Goal: Obtain resource: Download file/media

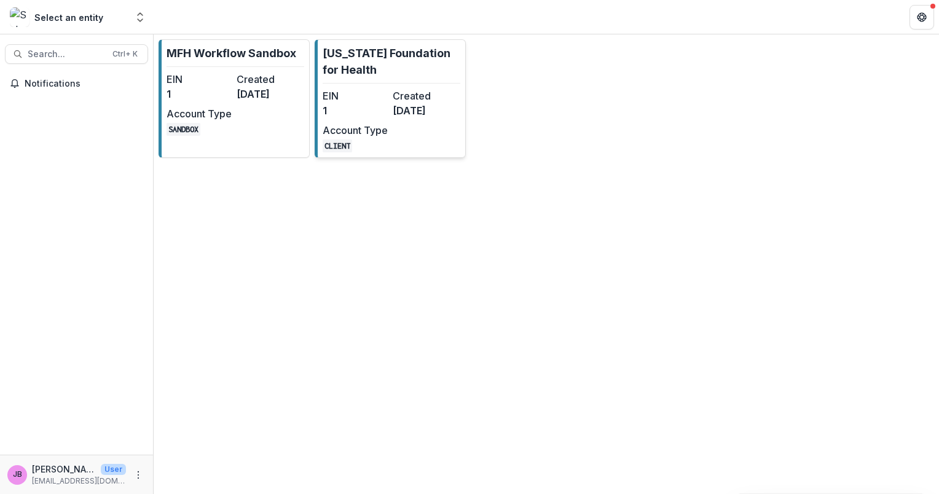
click at [381, 96] on dt "EIN" at bounding box center [355, 96] width 65 height 15
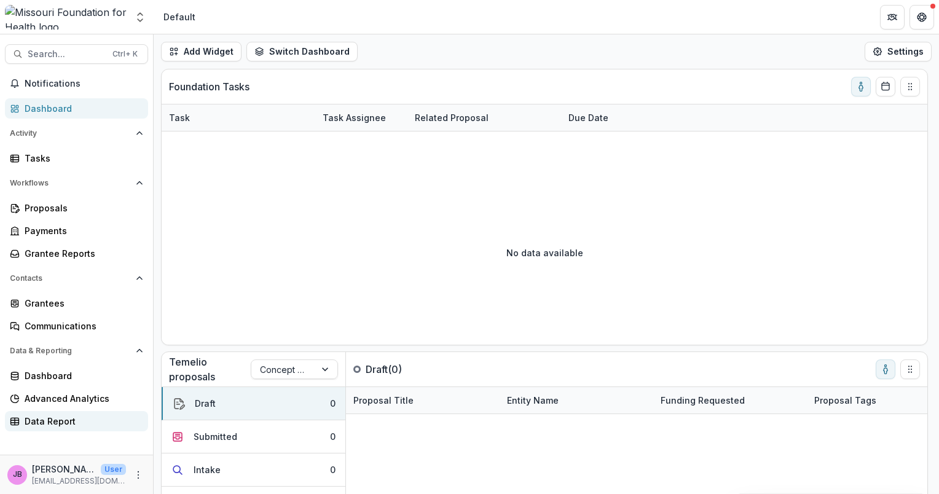
click at [49, 422] on div "Data Report" at bounding box center [82, 421] width 114 height 13
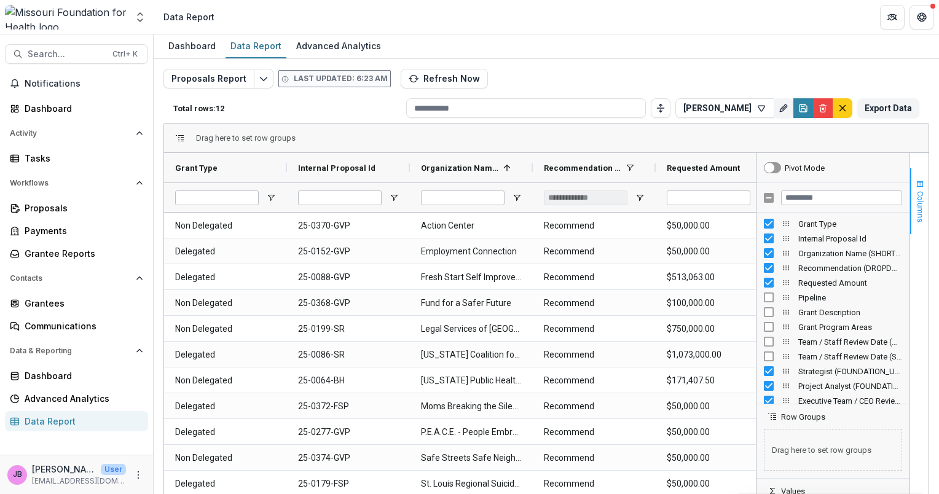
click at [916, 208] on span "Columns" at bounding box center [920, 206] width 9 height 31
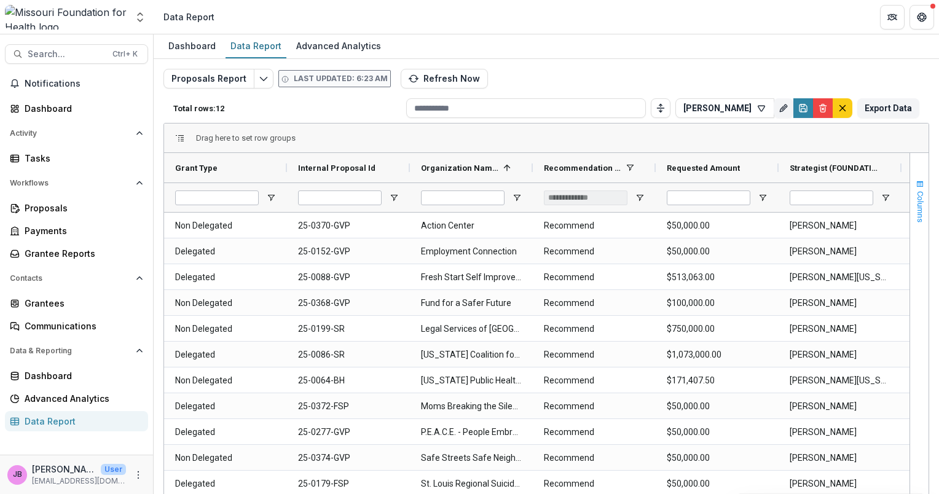
click at [922, 219] on button "Columns" at bounding box center [919, 201] width 18 height 66
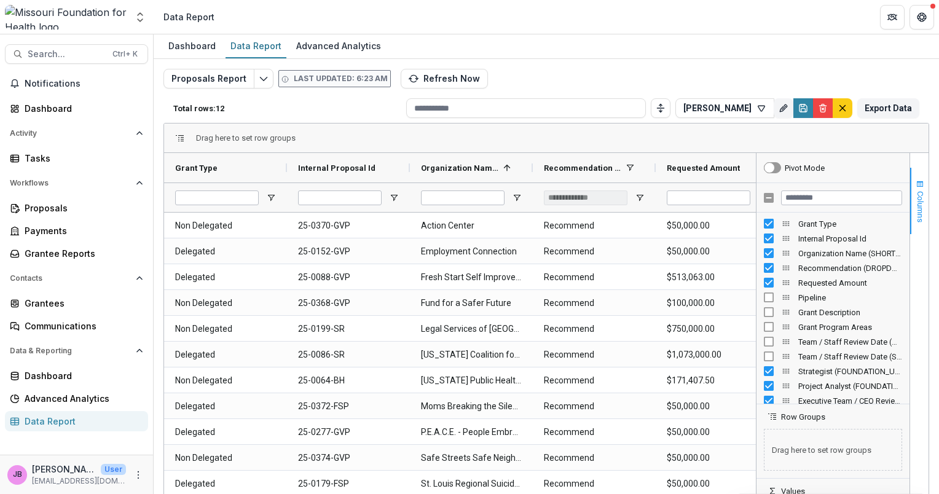
click at [922, 219] on button "Columns" at bounding box center [919, 201] width 18 height 66
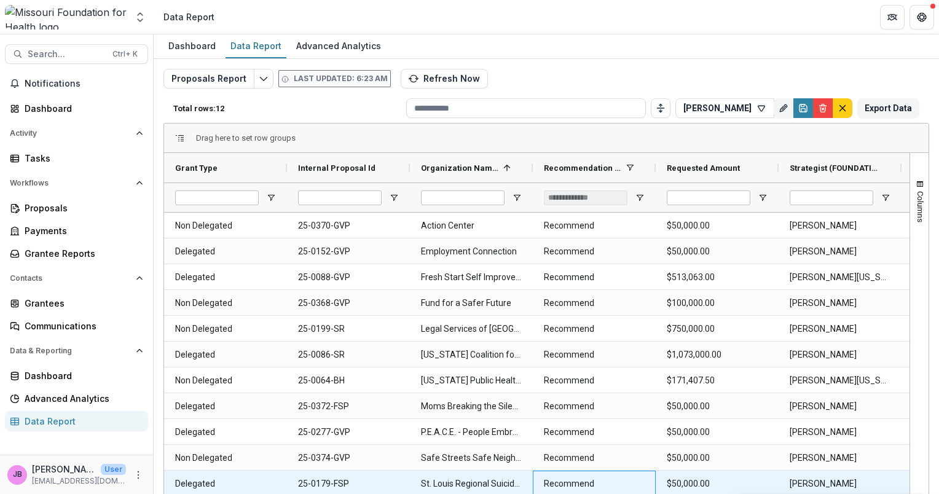
click at [580, 490] on \(DROPDOWN_LIST\)-559 "Recommend" at bounding box center [594, 483] width 101 height 25
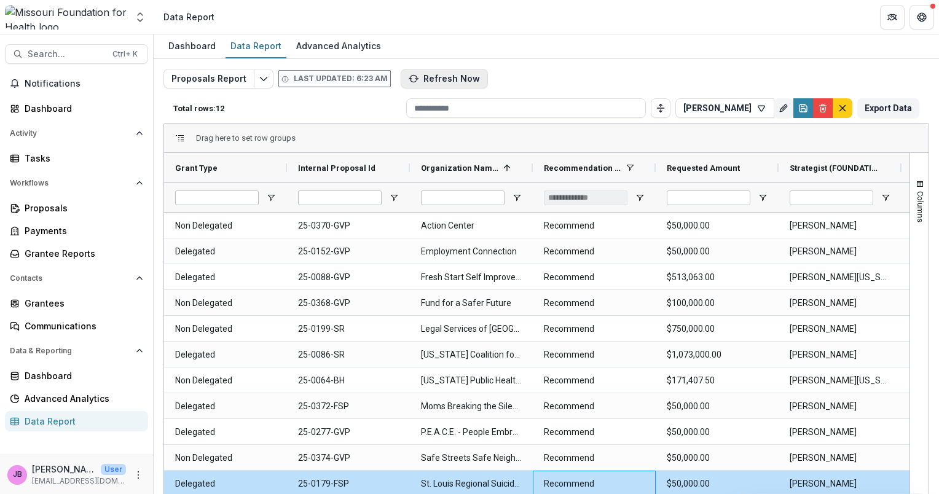
click at [444, 76] on button "Refresh Now" at bounding box center [444, 79] width 87 height 20
click at [640, 196] on span "Open Filter Menu" at bounding box center [640, 198] width 10 height 10
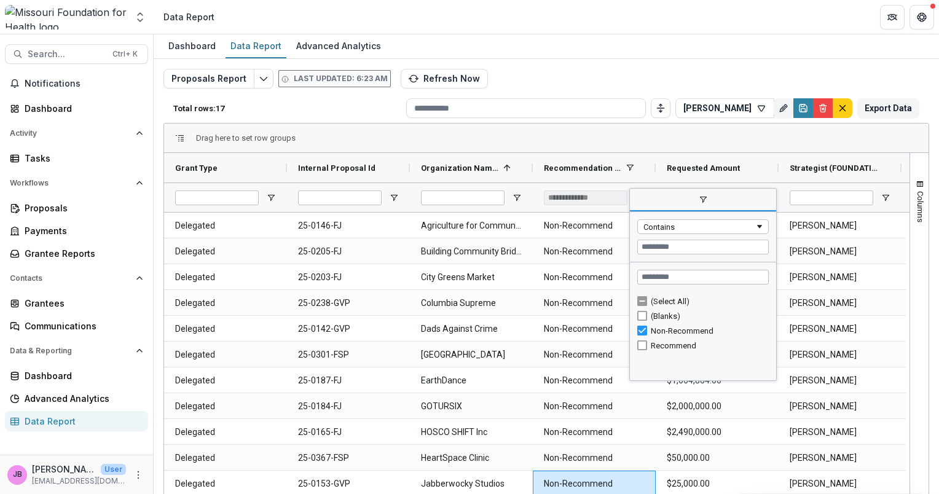
click at [634, 30] on header "Data Report" at bounding box center [547, 17] width 786 height 34
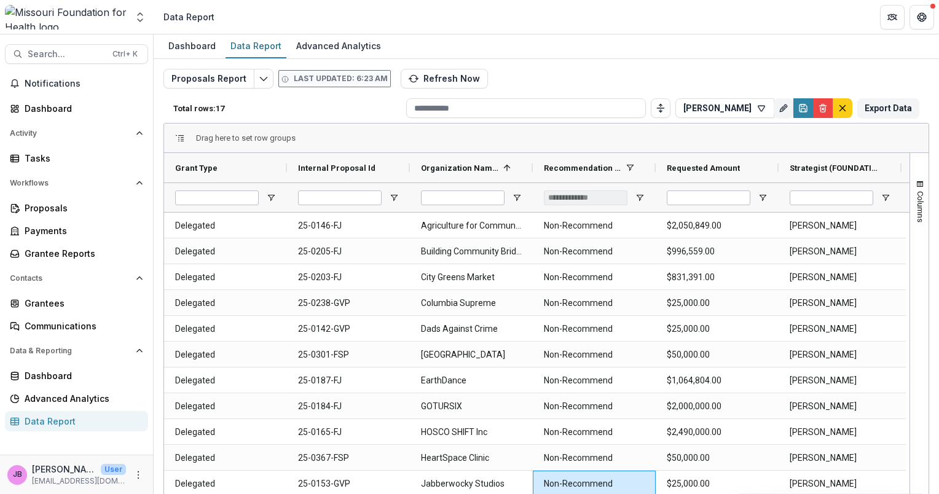
scroll to position [102, 0]
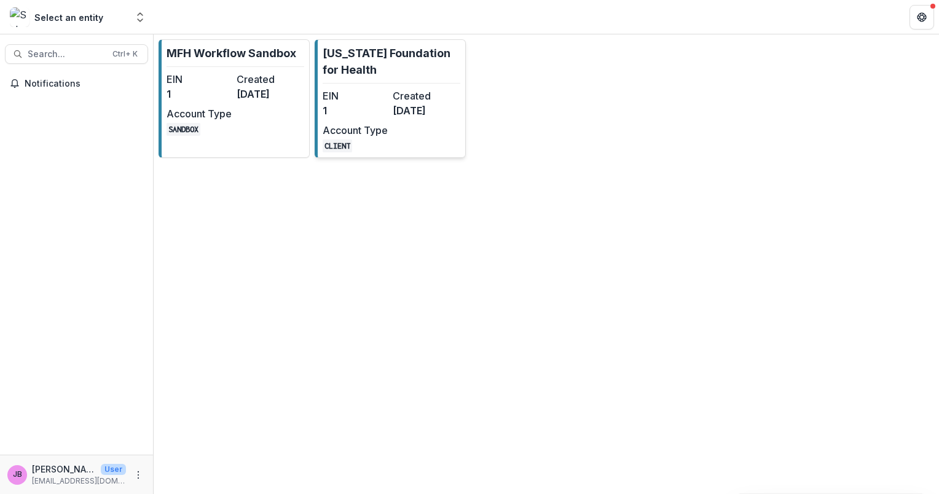
click at [400, 114] on dd "[DATE]" at bounding box center [425, 110] width 65 height 15
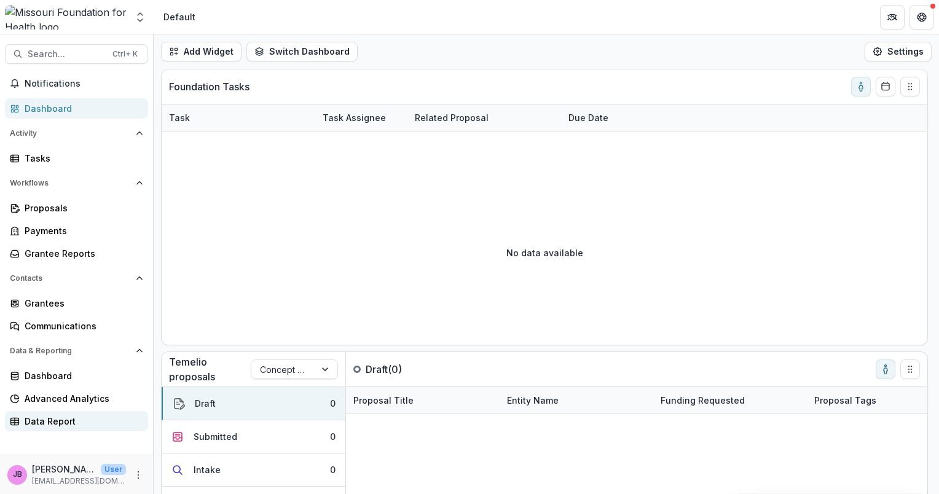
click at [63, 420] on div "Data Report" at bounding box center [82, 421] width 114 height 13
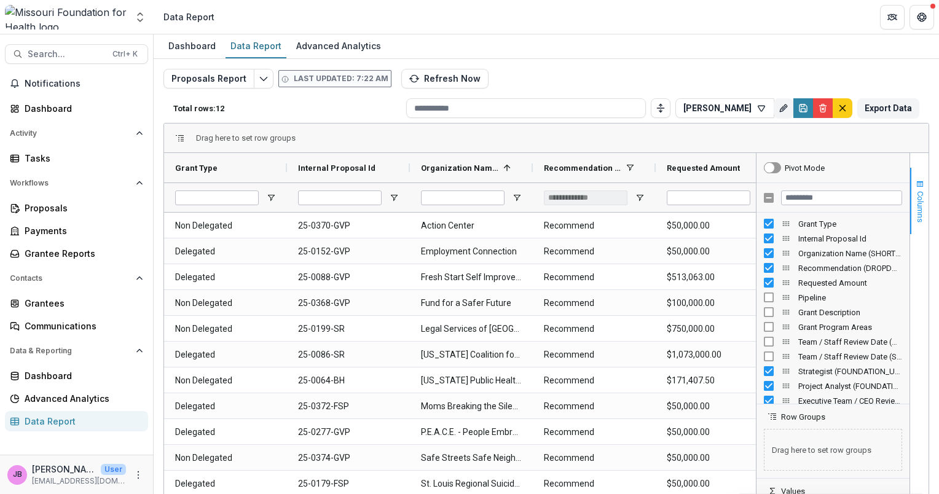
click at [917, 208] on span "Columns" at bounding box center [920, 206] width 9 height 31
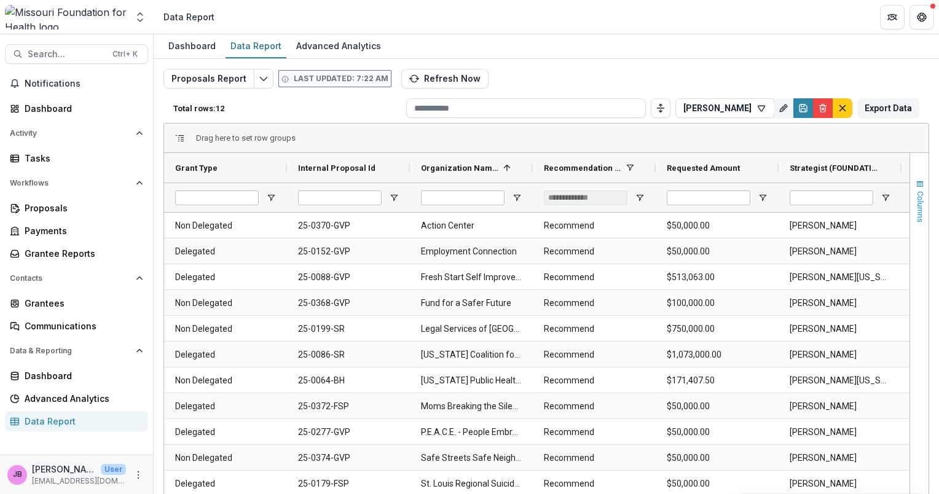
click at [917, 207] on span "Columns" at bounding box center [920, 206] width 9 height 31
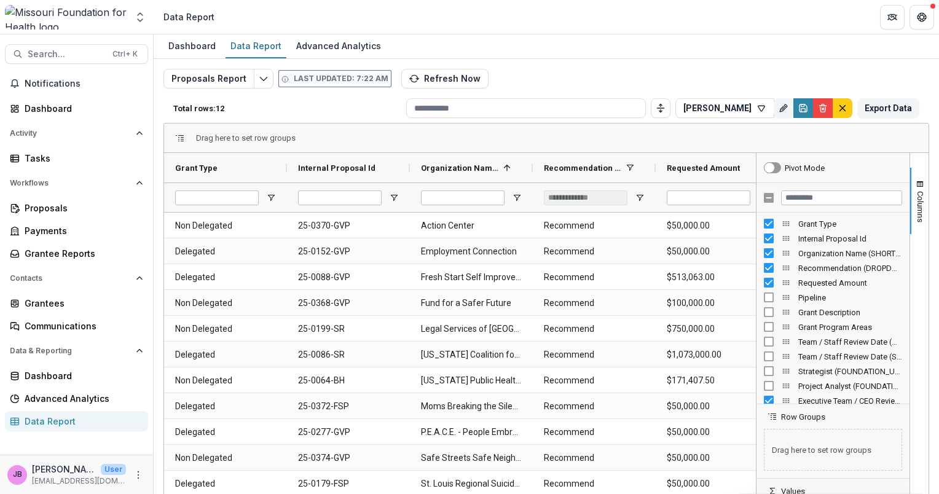
drag, startPoint x: 909, startPoint y: 220, endPoint x: 904, endPoint y: 261, distance: 40.9
click at [904, 261] on div "Columns Pivot Mode Grant Type Internal Proposal Id Organization Name (SHORT_TEX…" at bounding box center [842, 353] width 173 height 400
click at [783, 15] on header "Data Report" at bounding box center [547, 17] width 786 height 34
click at [926, 214] on div "Proposals Report Last updated: 7:22 AM Refresh Now Total rows: 12 [PERSON_NAME]…" at bounding box center [547, 291] width 786 height 465
click at [916, 219] on span "Columns" at bounding box center [920, 206] width 9 height 31
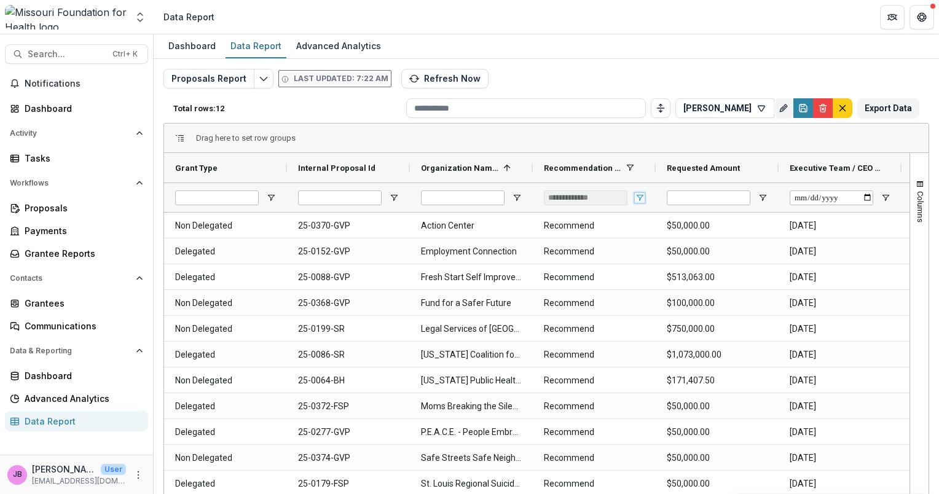
click at [637, 197] on span "Open Filter Menu" at bounding box center [640, 198] width 10 height 10
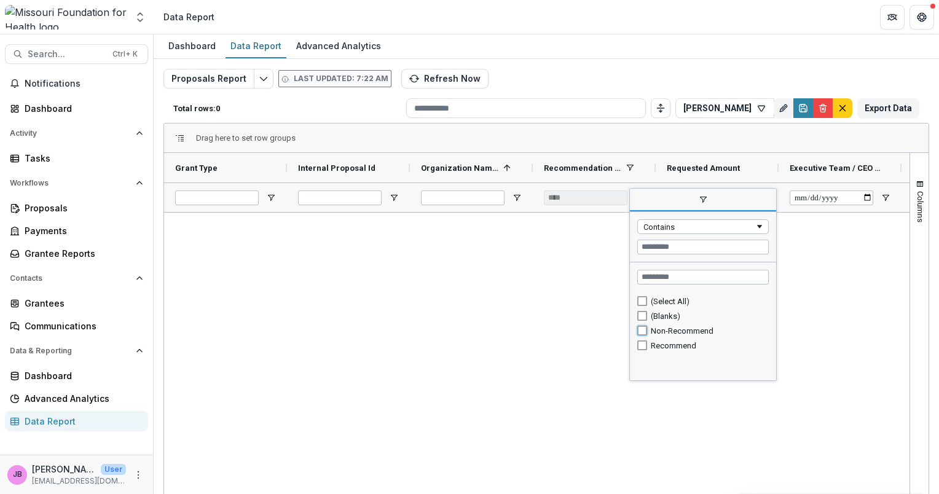
type input "**********"
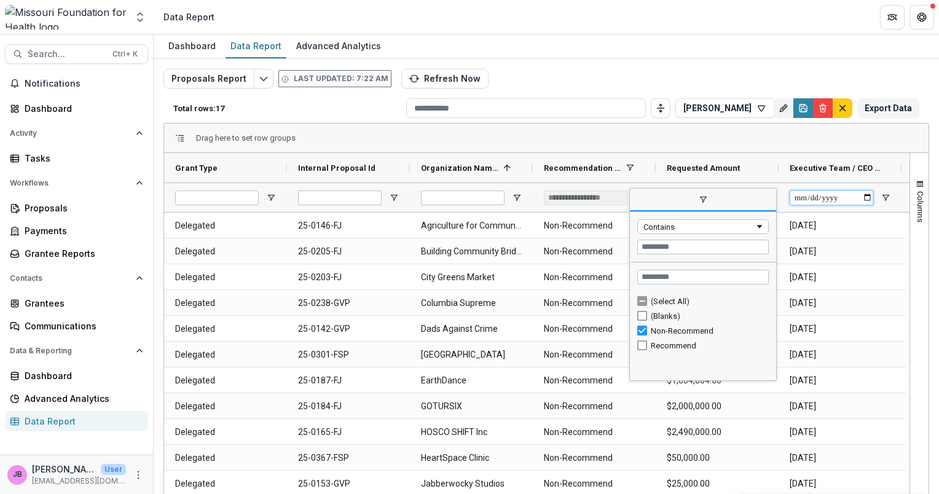
click at [869, 197] on input "Executive Team / CEO Review Date (DATE) Filter Input" at bounding box center [832, 198] width 84 height 15
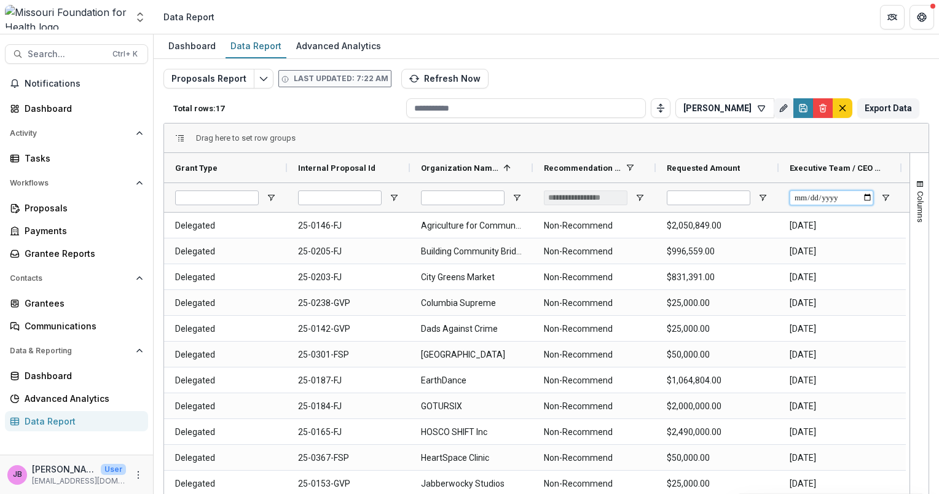
type input "**********"
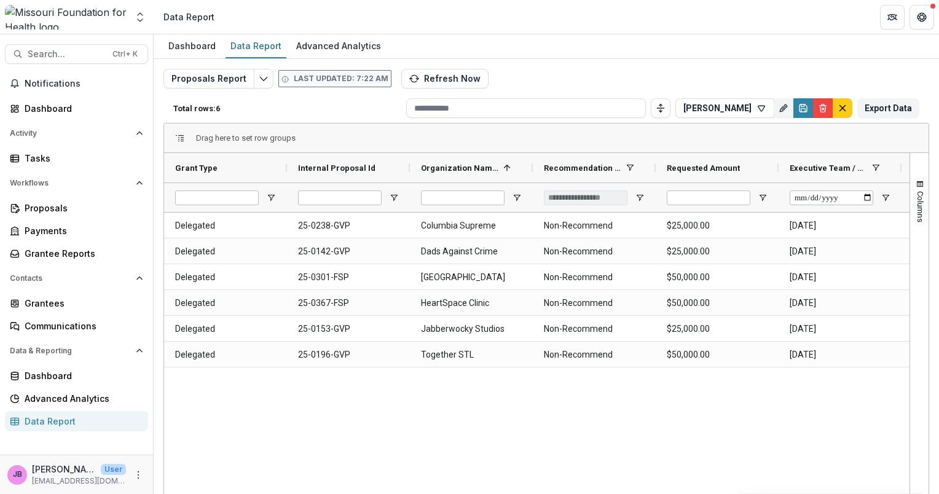
drag, startPoint x: 521, startPoint y: 490, endPoint x: 685, endPoint y: 457, distance: 167.3
click at [680, 459] on div "Delegated 25-0238-GVP Columbia Supreme Non-Recommend $25,000.00 [DATE] No Deleg…" at bounding box center [537, 381] width 746 height 336
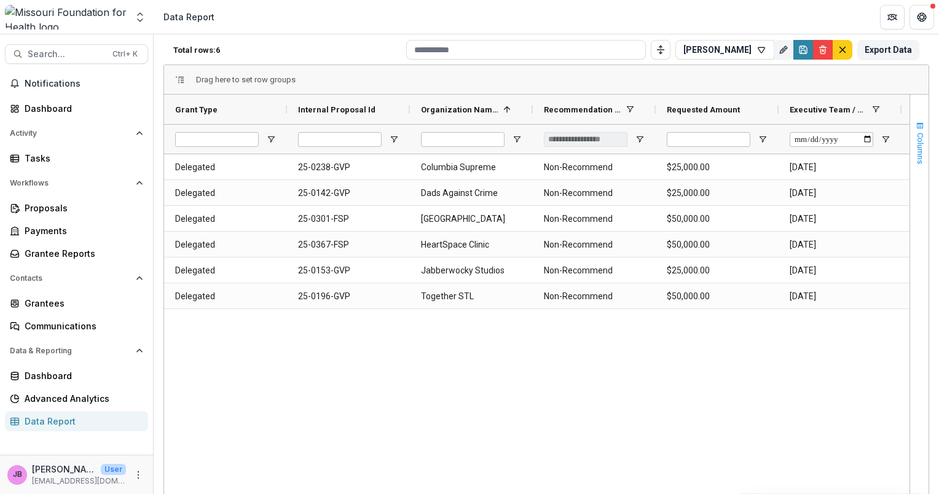
click at [920, 159] on span "Columns" at bounding box center [920, 148] width 9 height 31
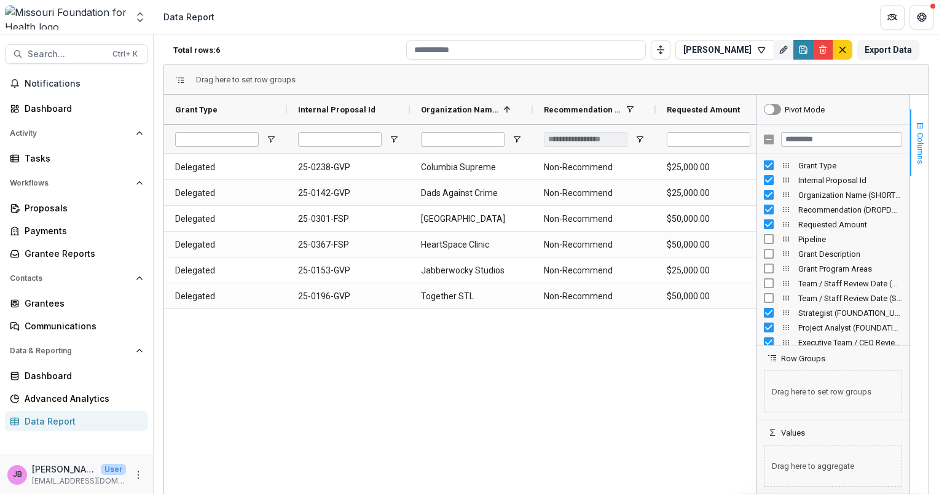
click at [920, 154] on span "Columns" at bounding box center [920, 148] width 9 height 31
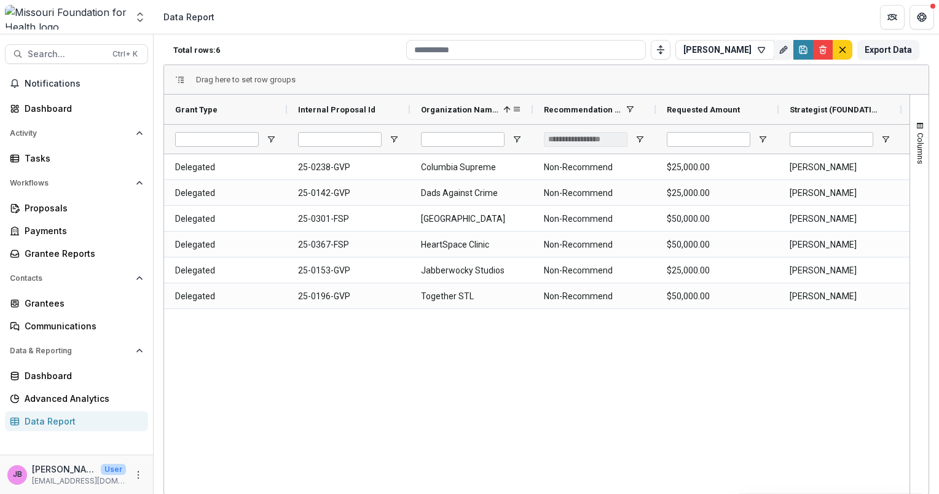
click at [468, 107] on span "Organization Name (SHORT_TEXT)" at bounding box center [459, 109] width 77 height 9
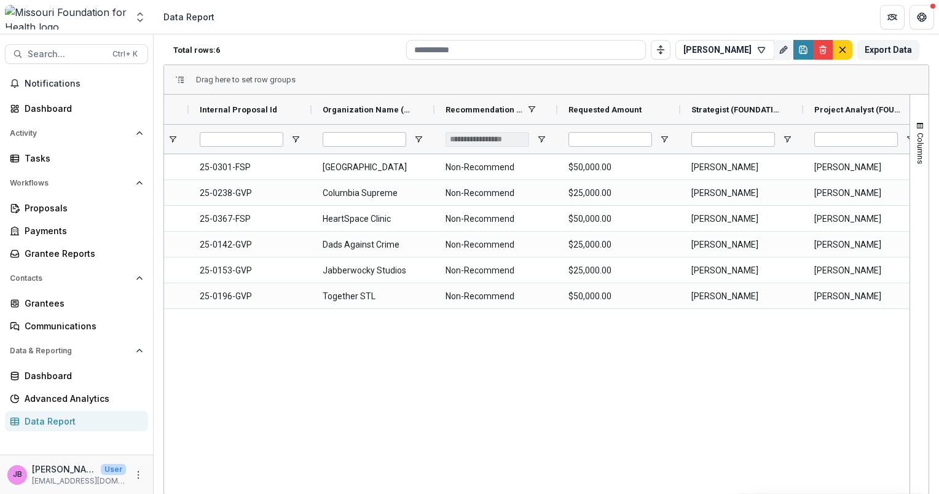
scroll to position [0, 188]
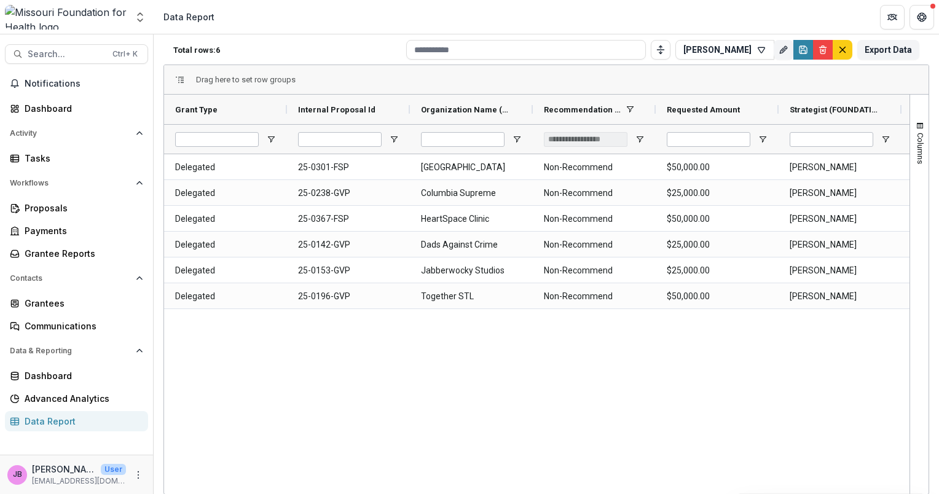
drag, startPoint x: 531, startPoint y: 494, endPoint x: 664, endPoint y: 491, distance: 133.4
click at [666, 491] on div "Drag here to set row groups Drag here to set column labels Grant Type Internal …" at bounding box center [547, 280] width 766 height 430
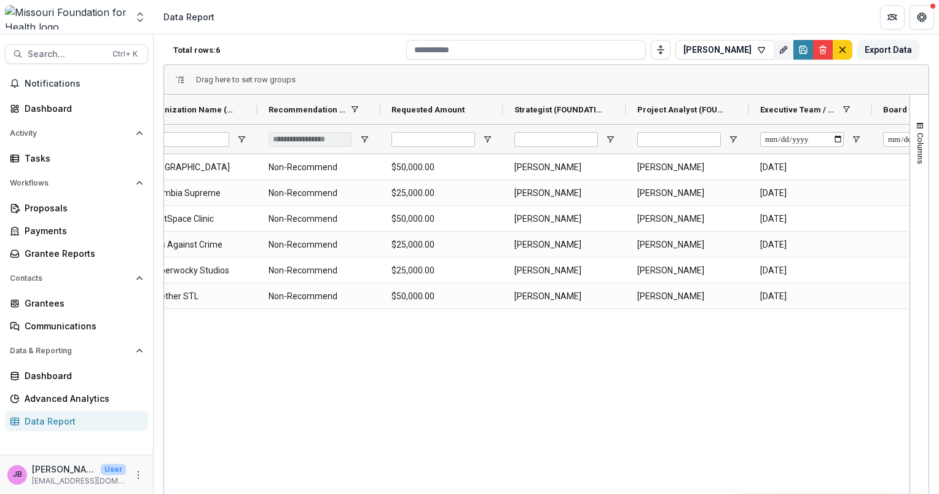
scroll to position [0, 331]
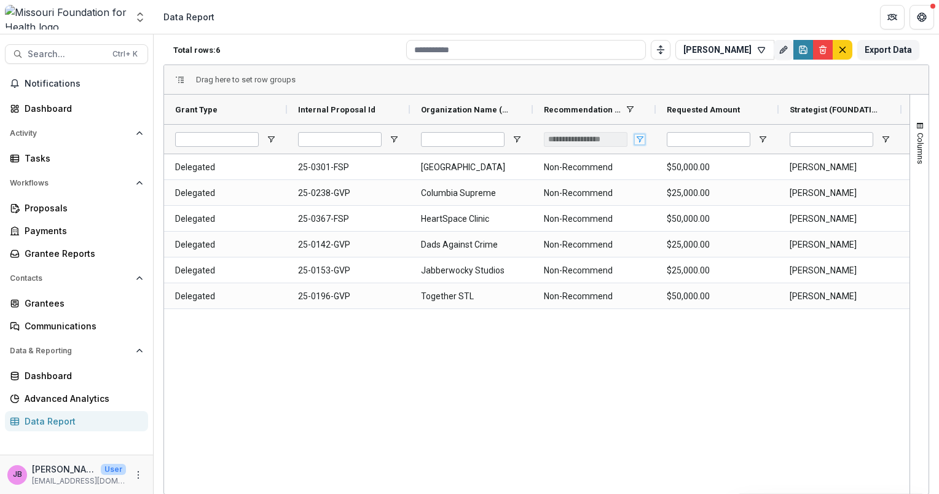
click at [639, 138] on span "Open Filter Menu" at bounding box center [640, 140] width 10 height 10
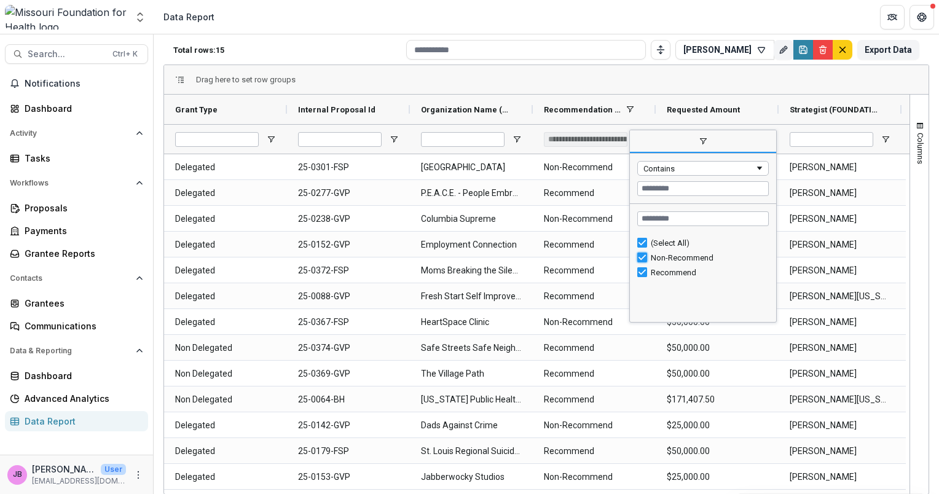
type input "**********"
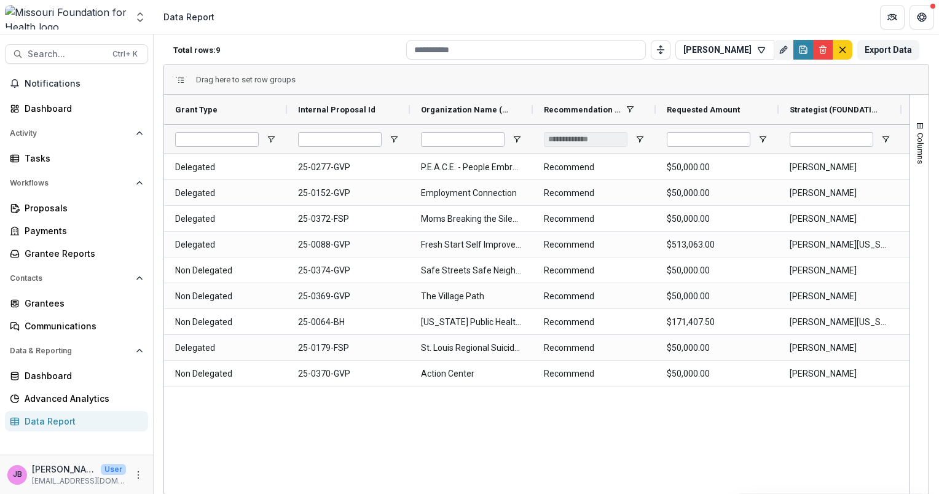
click at [910, 287] on div "Columns" at bounding box center [919, 295] width 18 height 400
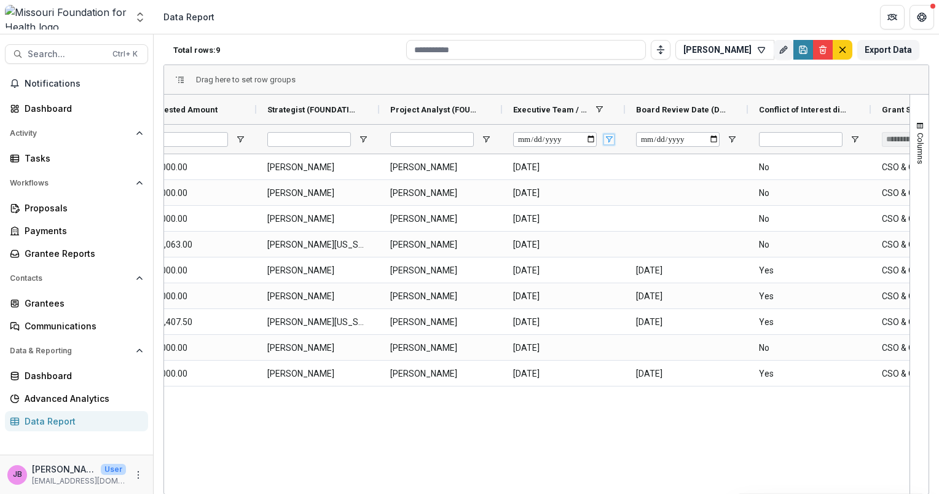
click at [610, 138] on span "Open Filter Menu" at bounding box center [609, 140] width 10 height 10
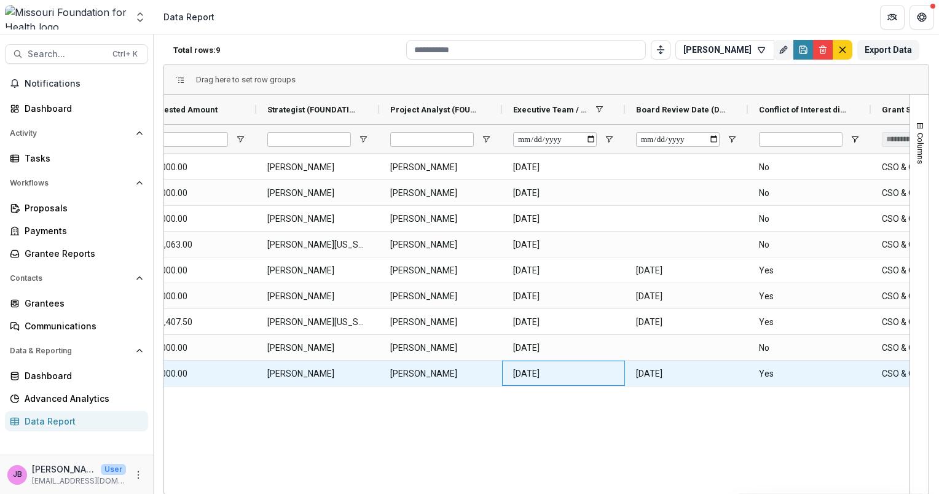
drag, startPoint x: 603, startPoint y: 384, endPoint x: 579, endPoint y: 245, distance: 141.0
click at [602, 384] on \(DATE\)-945 "[DATE]" at bounding box center [563, 373] width 101 height 25
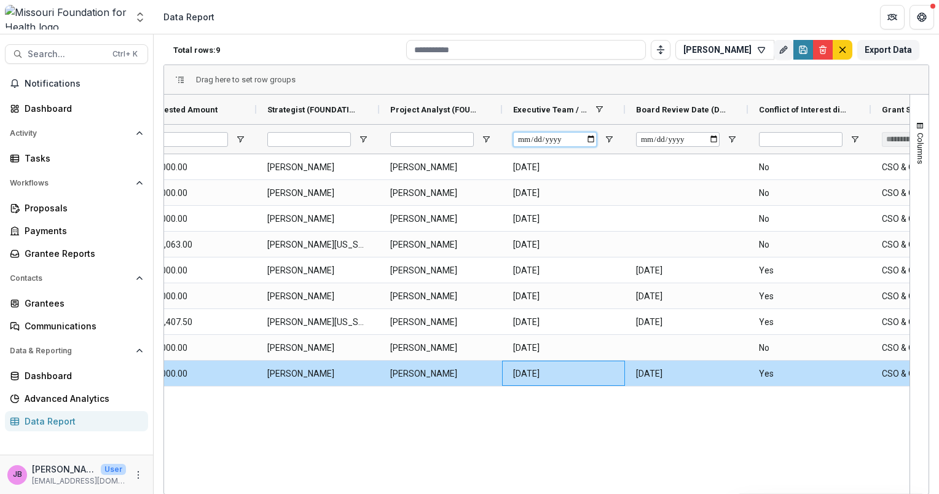
click at [591, 141] on input "**********" at bounding box center [555, 139] width 84 height 15
type input "**********"
type input "***"
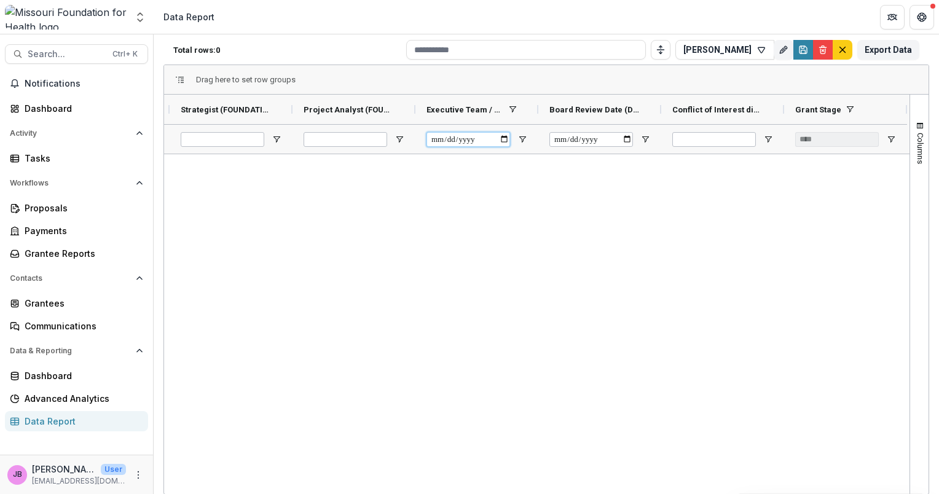
click at [505, 136] on input "**********" at bounding box center [469, 139] width 84 height 15
type input "**********"
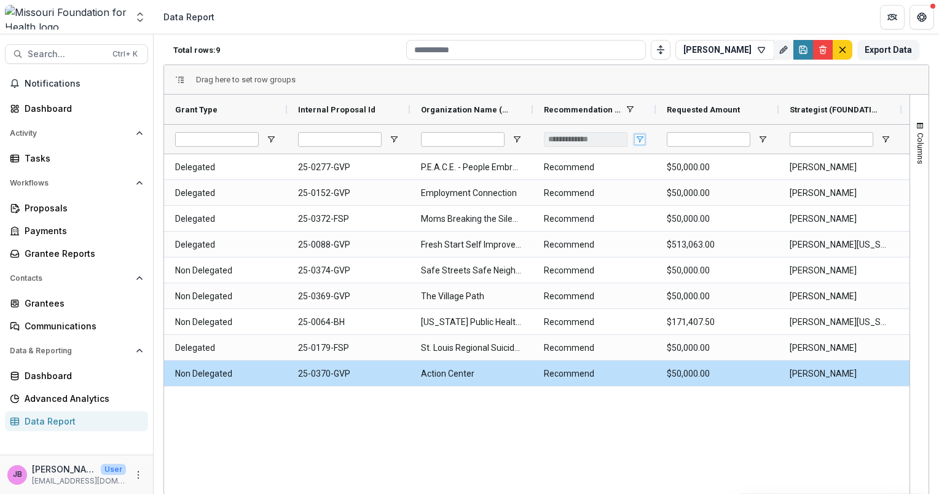
click at [640, 138] on span "Open Filter Menu" at bounding box center [640, 140] width 10 height 10
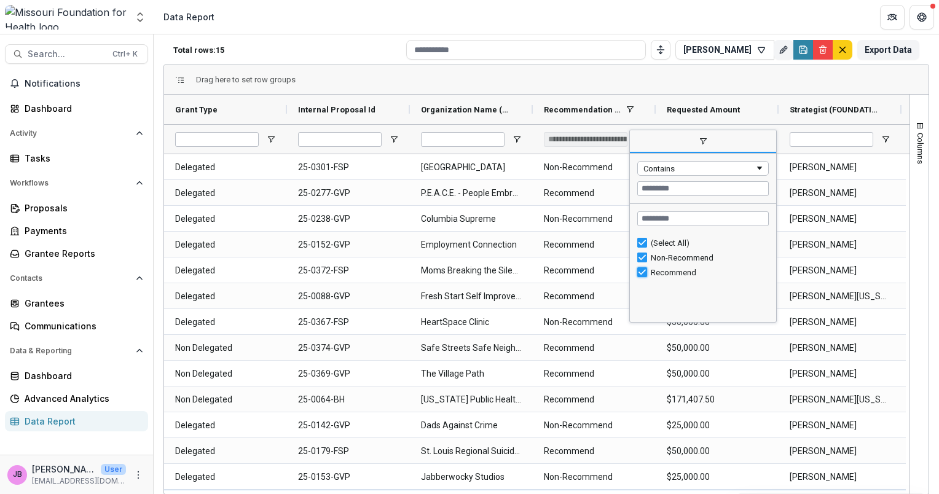
type input "**********"
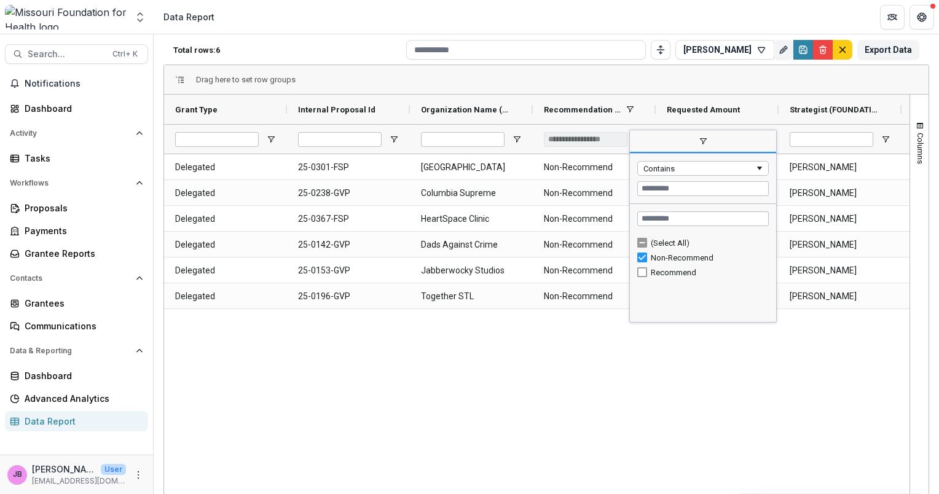
click at [505, 448] on div "Delegated 25-0301-FSP Dent County Health Center Non-Recommend $50,000.00 [PERSO…" at bounding box center [537, 322] width 746 height 336
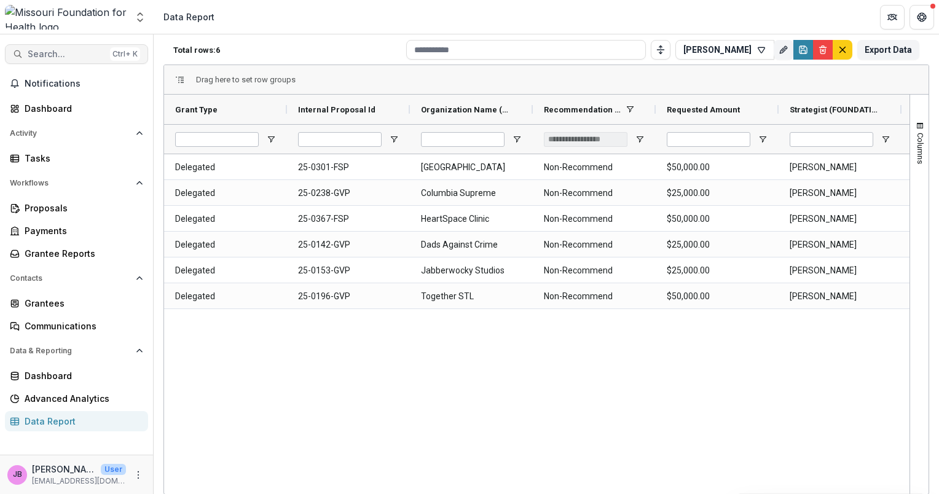
click at [60, 47] on button "Search... Ctrl + K" at bounding box center [76, 54] width 143 height 20
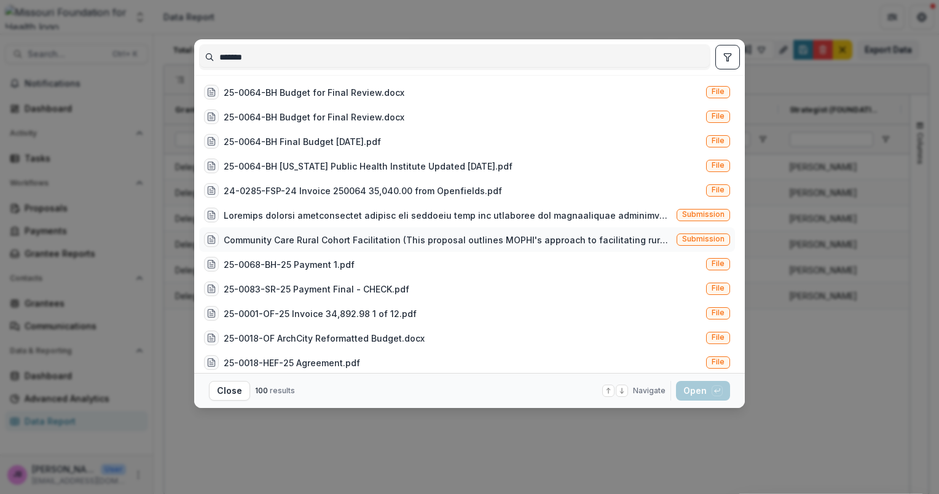
type input "*******"
click at [376, 234] on div "Community Care Rural Cohort Facilitation (This proposal outlines MOPHI's approa…" at bounding box center [448, 240] width 448 height 13
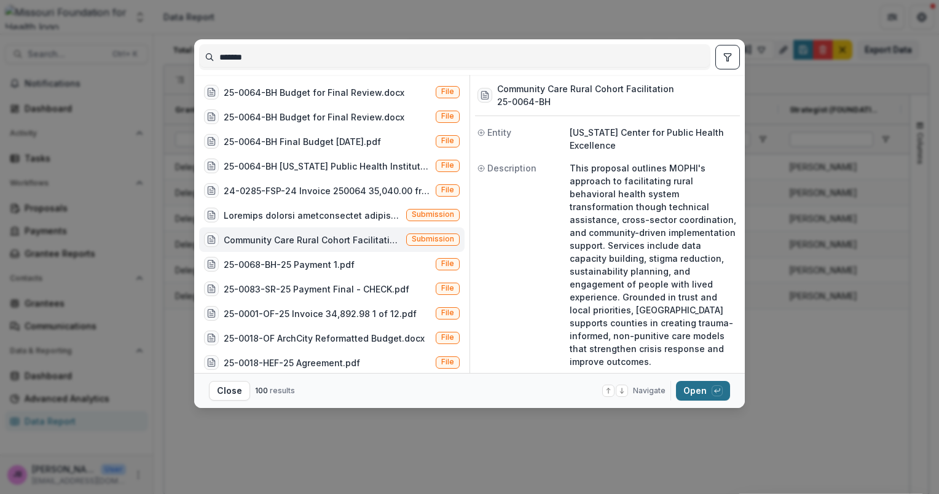
click at [706, 396] on button "Open with enter key" at bounding box center [703, 391] width 54 height 20
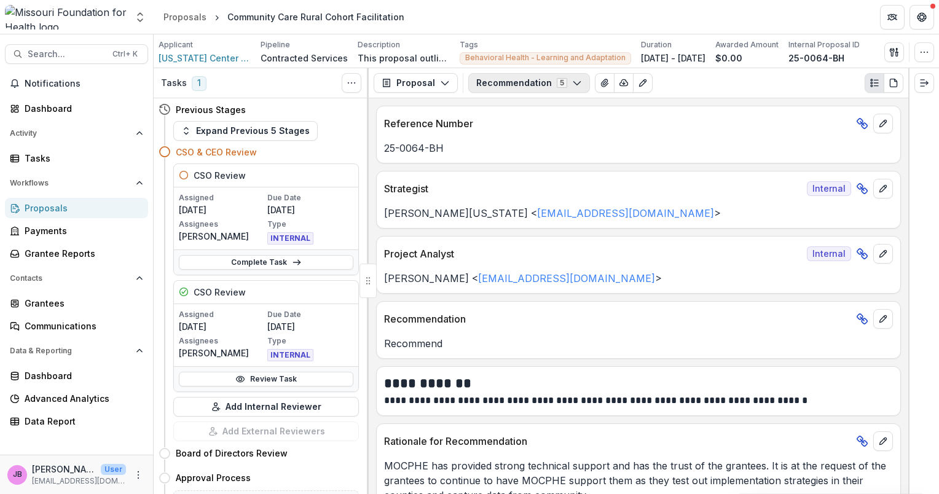
click at [572, 84] on icon "button" at bounding box center [577, 83] width 10 height 10
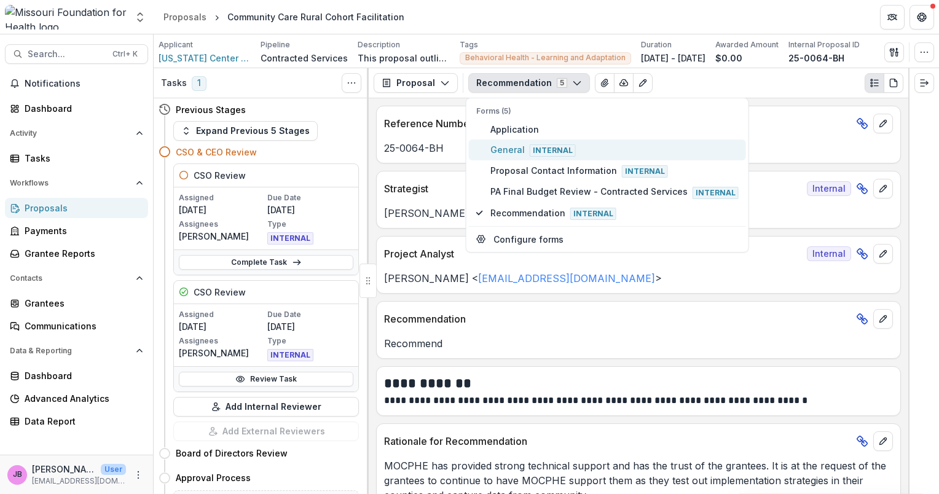
click at [505, 148] on span "General Internal" at bounding box center [615, 150] width 248 height 14
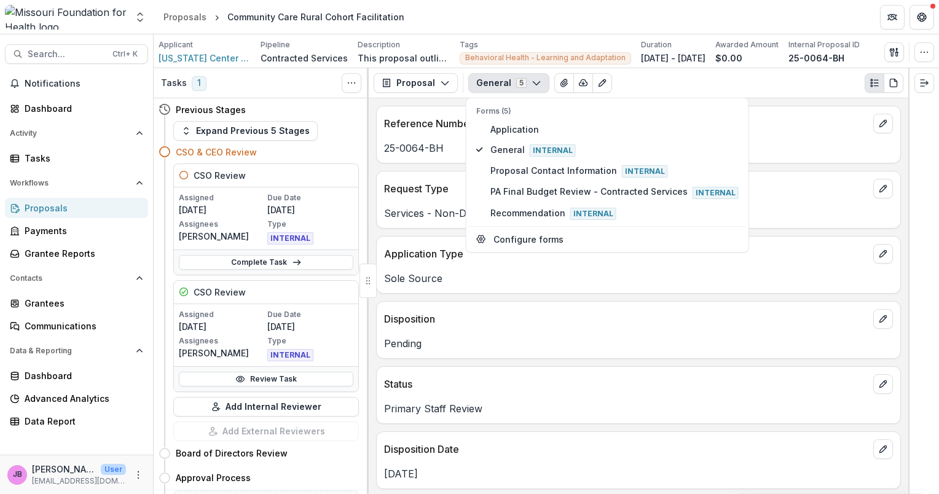
click at [848, 314] on p "Disposition" at bounding box center [626, 319] width 484 height 15
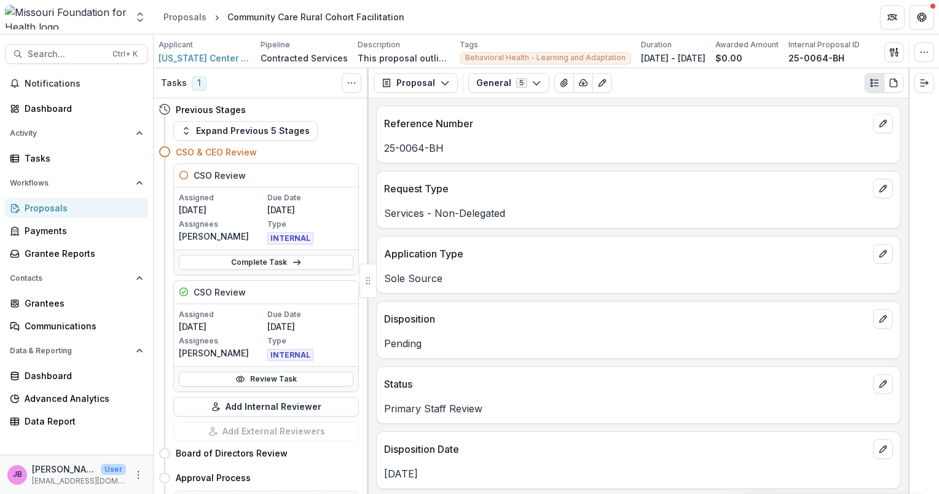
drag, startPoint x: 909, startPoint y: 133, endPoint x: 910, endPoint y: 154, distance: 20.9
click at [909, 161] on div at bounding box center [924, 281] width 31 height 426
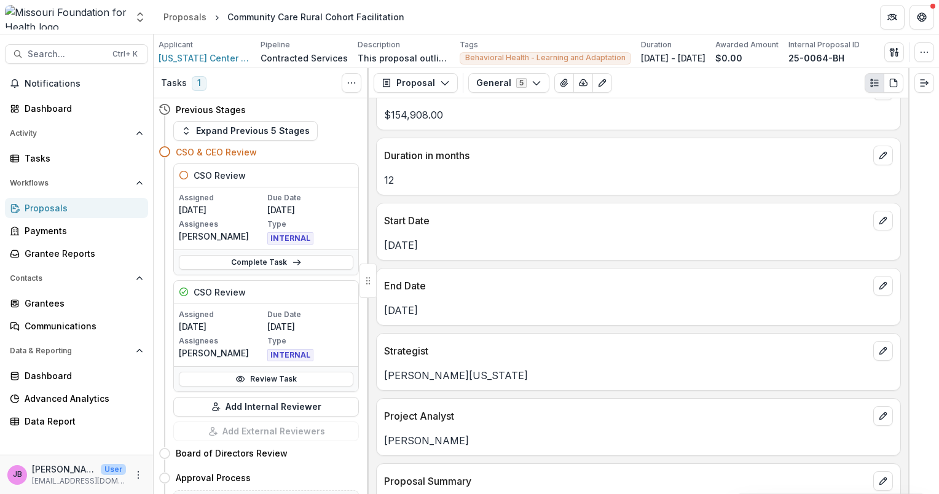
scroll to position [623, 0]
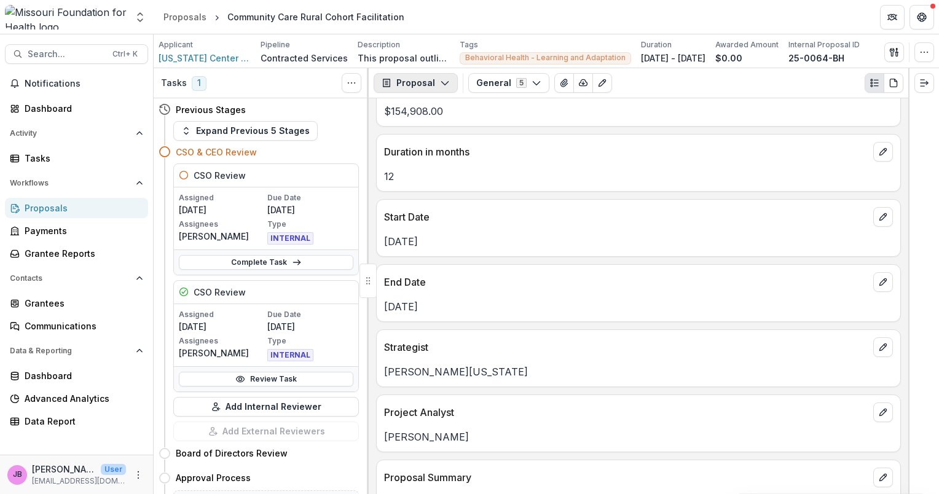
click at [441, 82] on icon "button" at bounding box center [445, 83] width 10 height 10
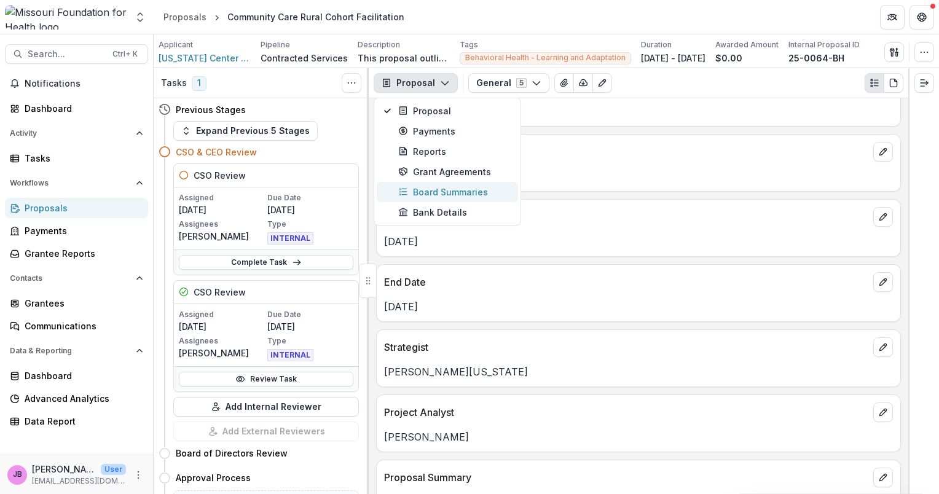
click at [441, 189] on div "Board Summaries" at bounding box center [454, 192] width 112 height 13
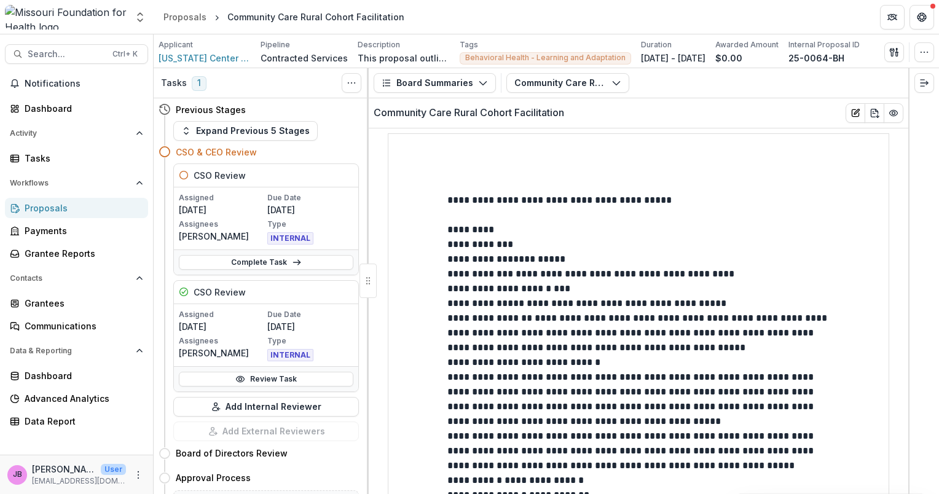
drag, startPoint x: 908, startPoint y: 191, endPoint x: 909, endPoint y: 318, distance: 127.9
click at [910, 357] on div at bounding box center [924, 281] width 31 height 426
click at [47, 55] on span "Search..." at bounding box center [66, 54] width 77 height 10
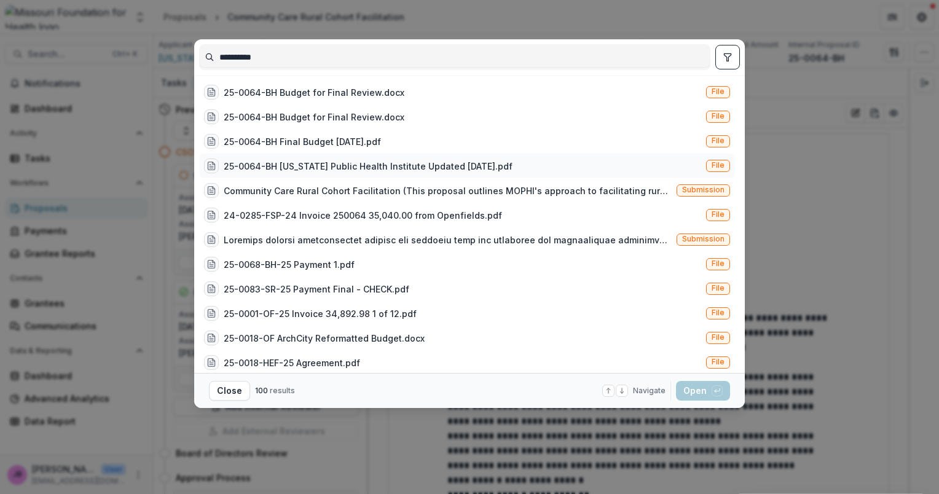
type input "**********"
click at [270, 161] on div "25-0064-BH [US_STATE] Public Health Institute Updated [DATE].pdf" at bounding box center [368, 166] width 289 height 13
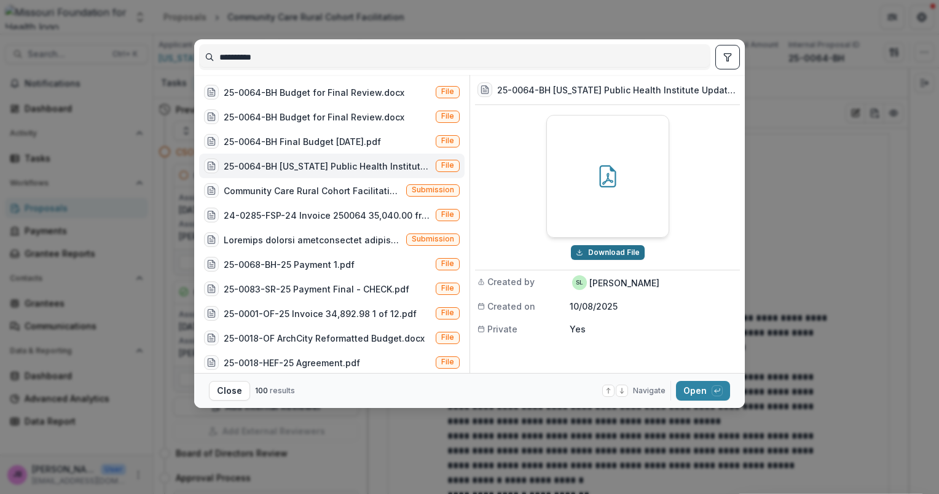
click at [634, 251] on button "Download File" at bounding box center [608, 252] width 74 height 15
click at [851, 205] on div "**********" at bounding box center [469, 247] width 939 height 494
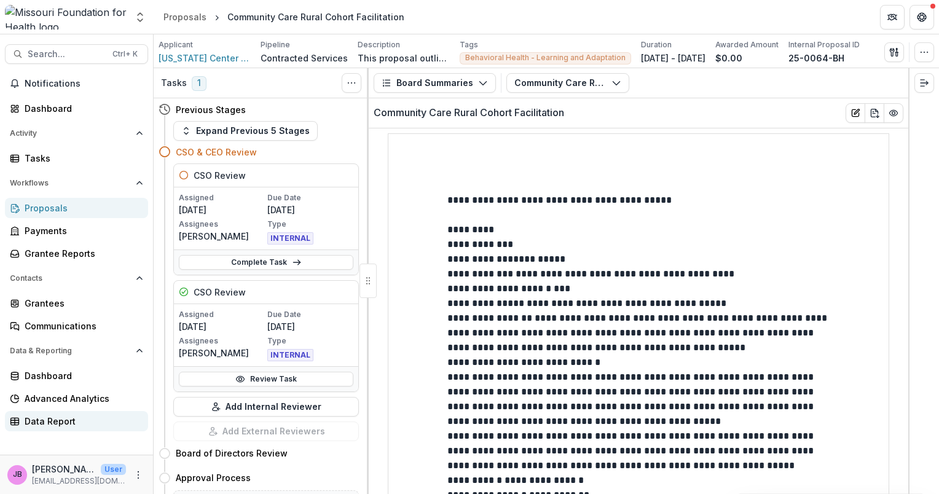
click at [51, 420] on div "Data Report" at bounding box center [82, 421] width 114 height 13
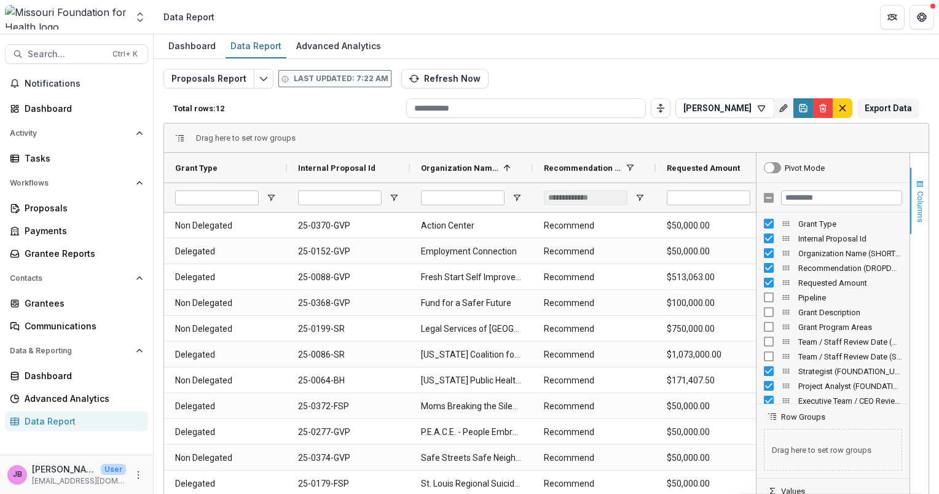
click at [919, 211] on span "Columns" at bounding box center [920, 206] width 9 height 31
